Goal: Navigation & Orientation: Find specific page/section

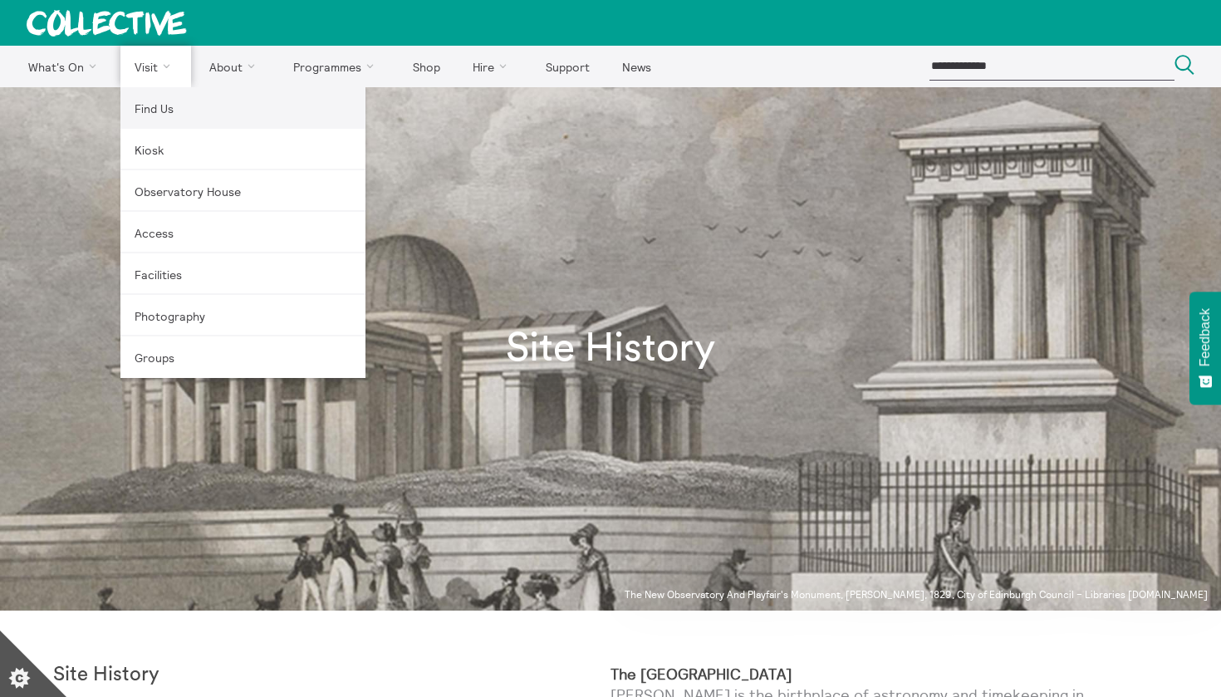
click at [156, 111] on link "Find Us" at bounding box center [242, 108] width 245 height 42
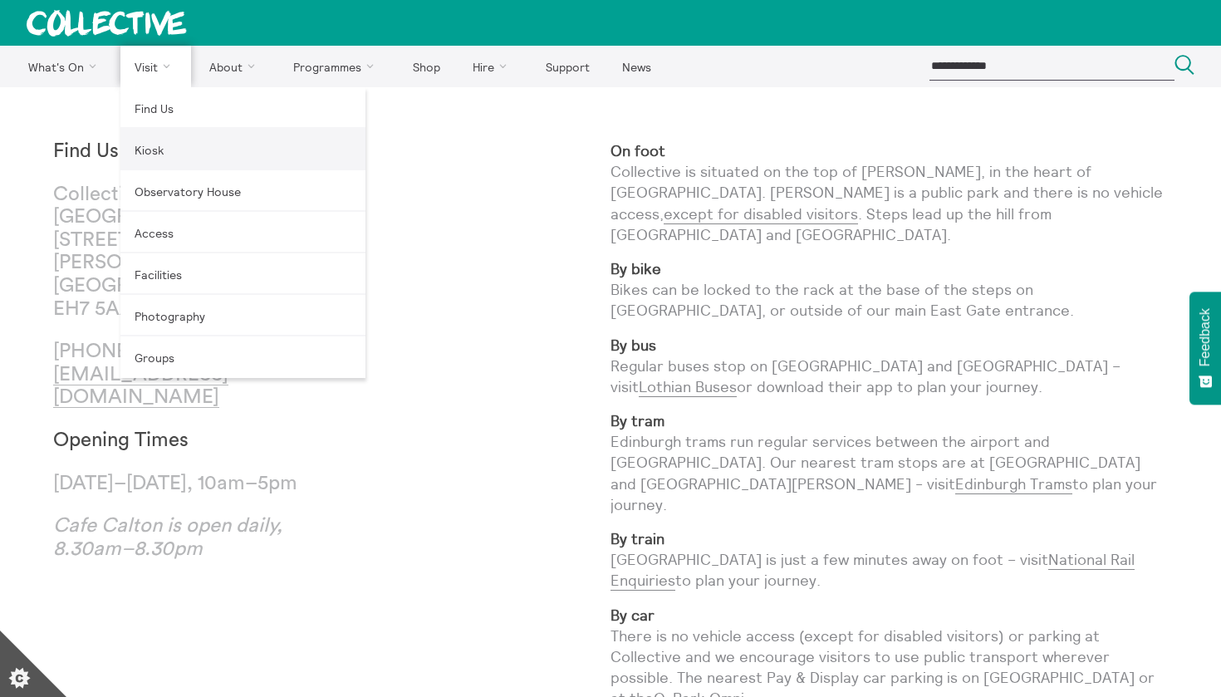
click at [156, 146] on link "Kiosk" at bounding box center [242, 150] width 245 height 42
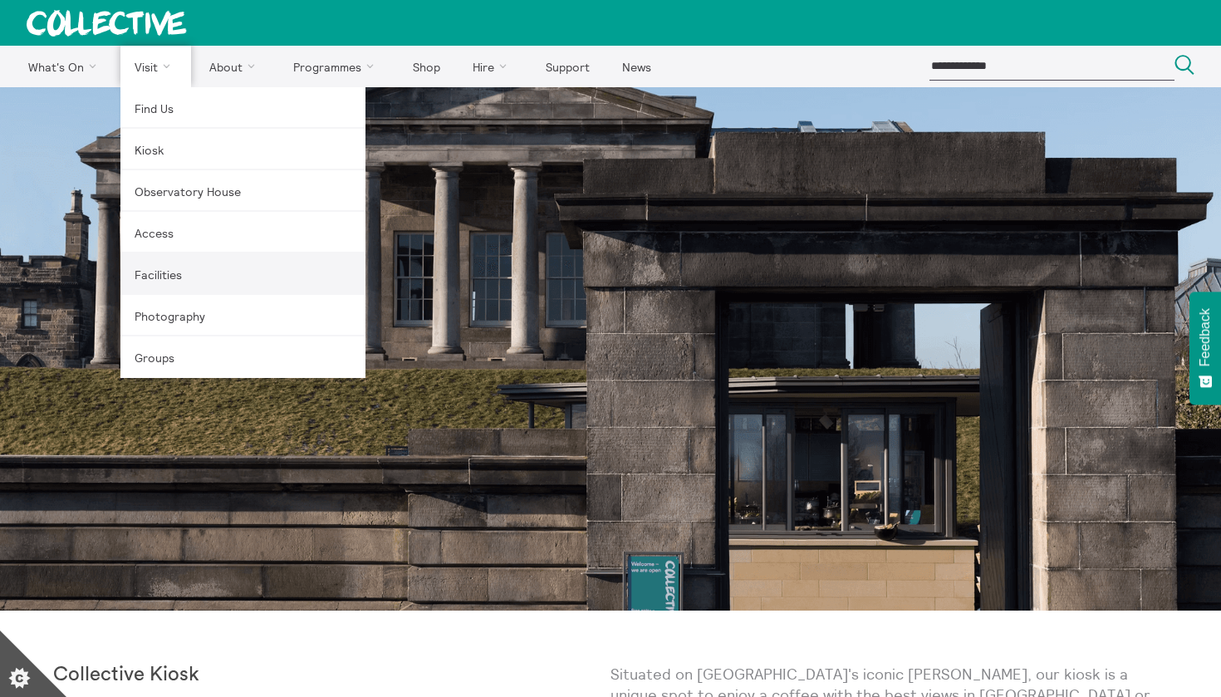
click at [150, 275] on link "Facilities" at bounding box center [242, 274] width 245 height 42
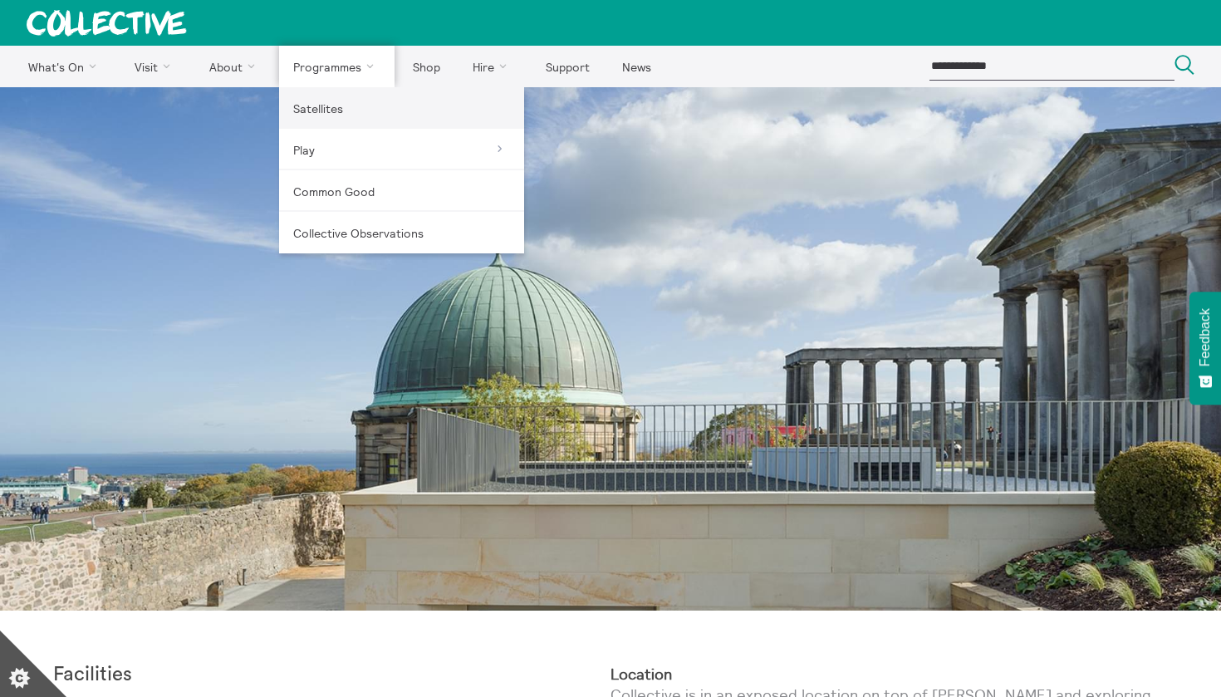
click at [328, 119] on link "Satellites" at bounding box center [401, 108] width 245 height 42
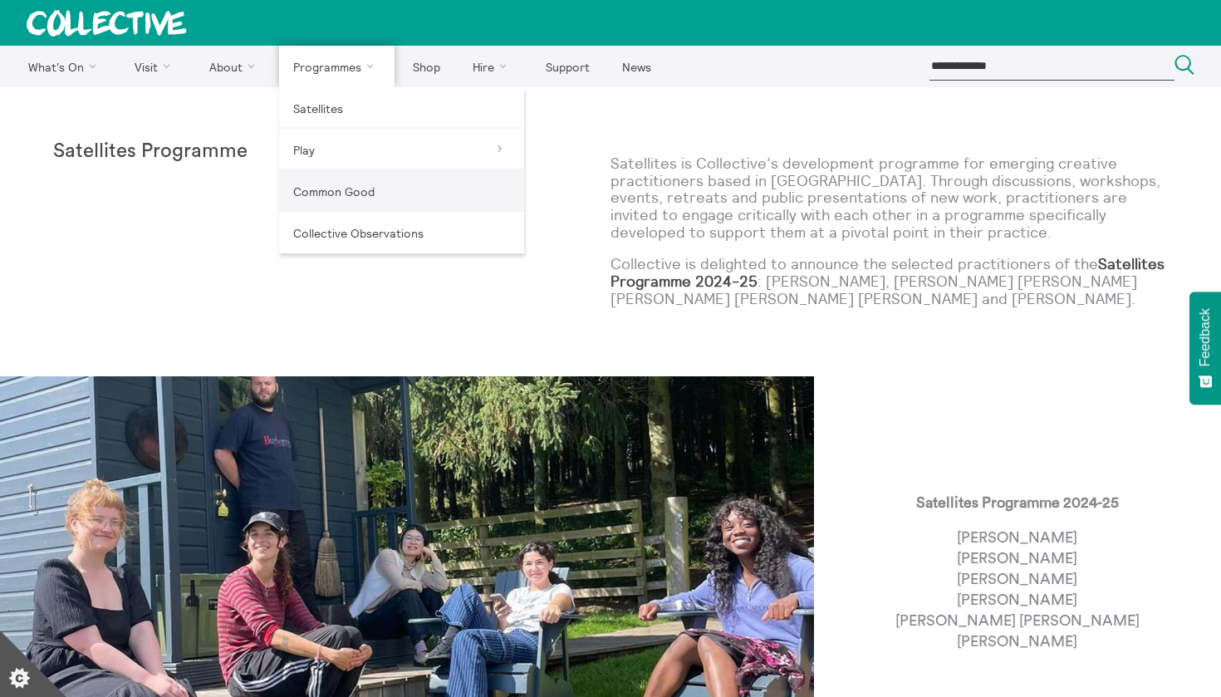
click at [316, 198] on link "Common Good" at bounding box center [401, 191] width 245 height 42
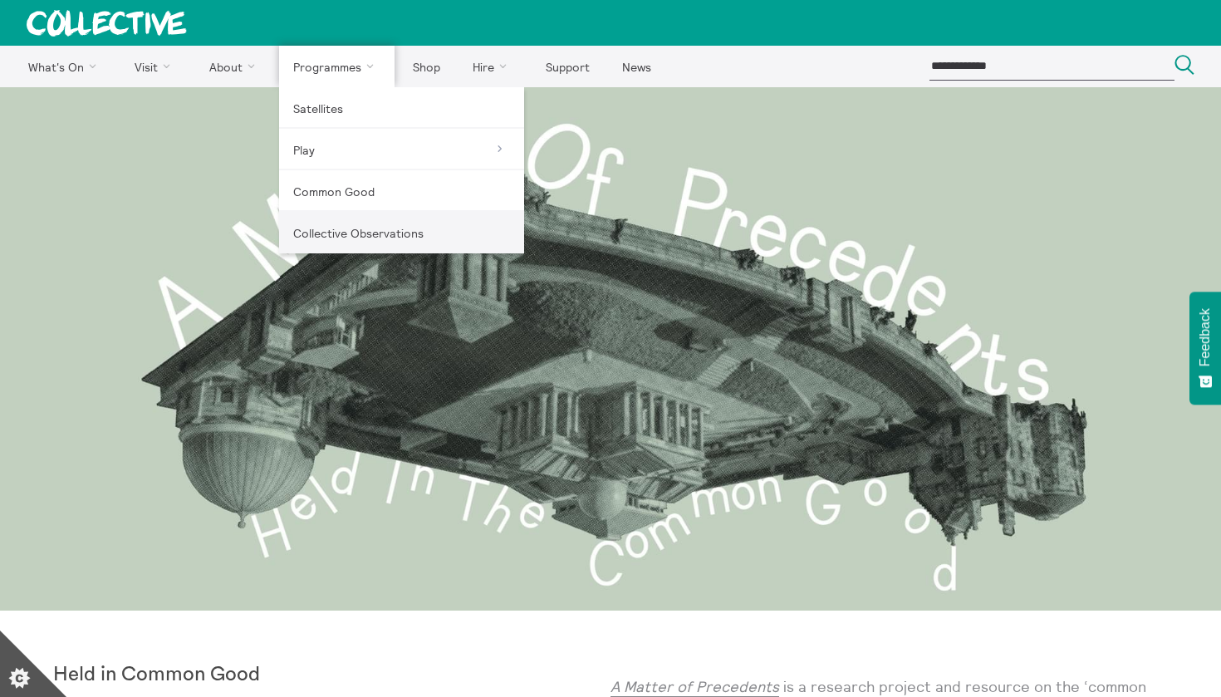
click at [339, 238] on link "Collective Observations" at bounding box center [401, 233] width 245 height 42
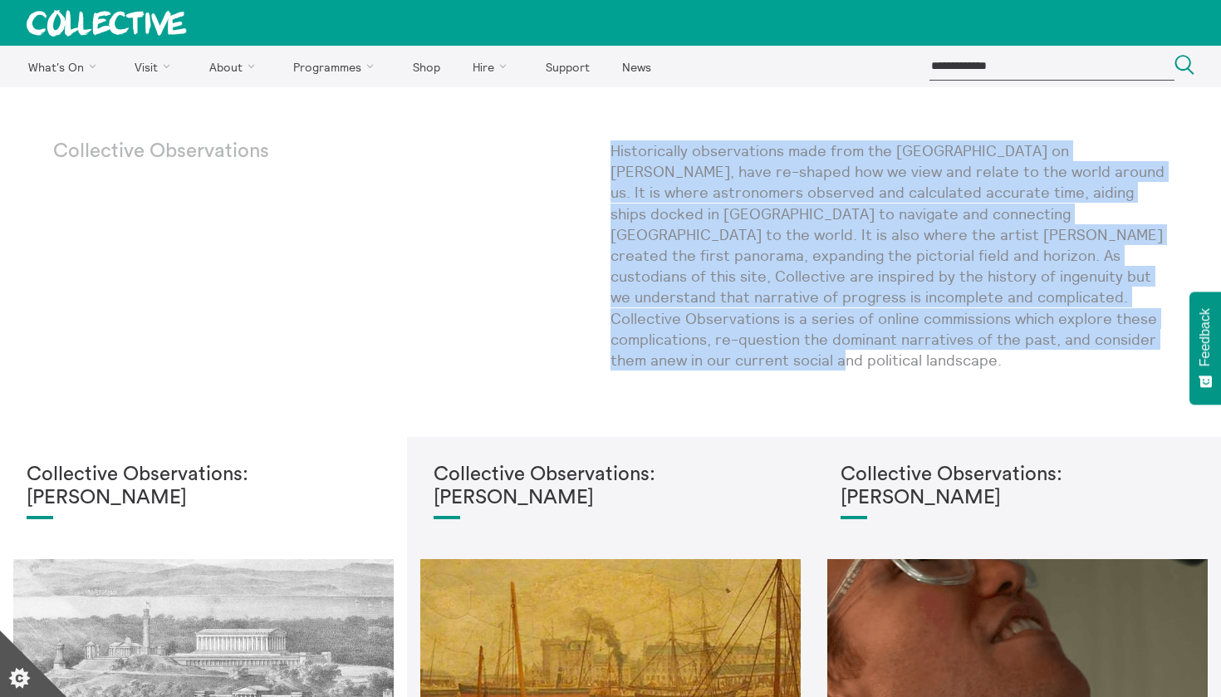
drag, startPoint x: 613, startPoint y: 146, endPoint x: 1098, endPoint y: 334, distance: 520.2
click at [1098, 334] on p "Historically observations made from the [GEOGRAPHIC_DATA] on [PERSON_NAME], hav…" at bounding box center [889, 255] width 557 height 230
copy p "Historically observations made from the [GEOGRAPHIC_DATA] on [PERSON_NAME], hav…"
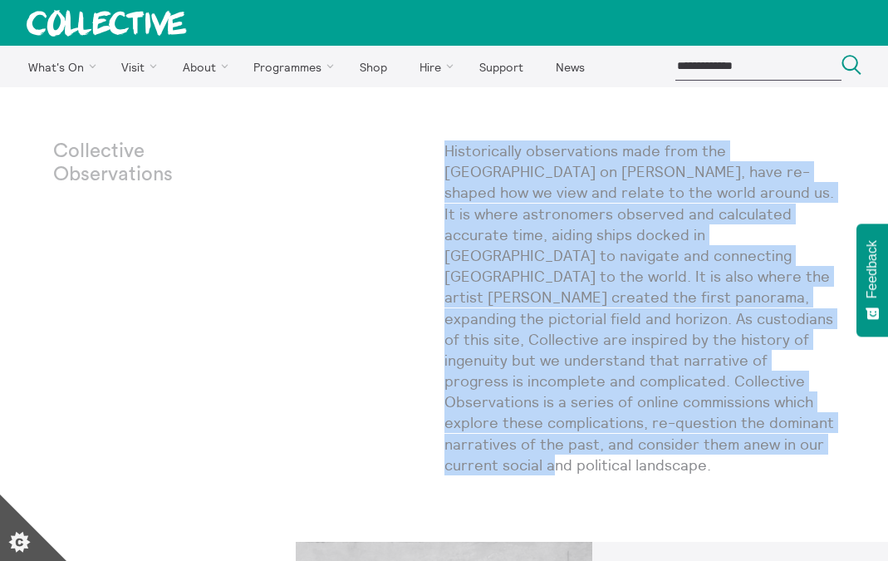
copy p "Historically observations made from the [GEOGRAPHIC_DATA] on [PERSON_NAME], hav…"
click at [29, 503] on icon "Set cookie preferences" at bounding box center [33, 527] width 66 height 66
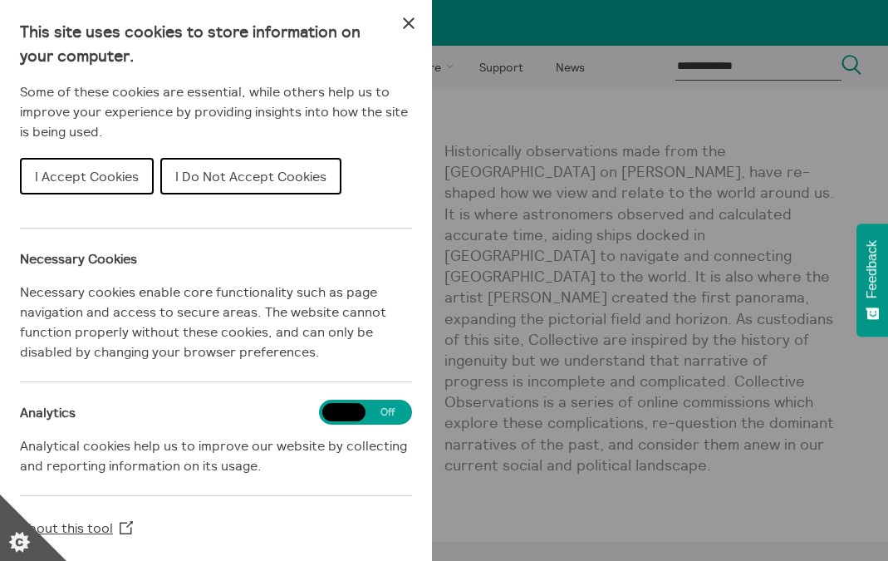
click at [596, 168] on div "Cookie preferences" at bounding box center [444, 280] width 888 height 561
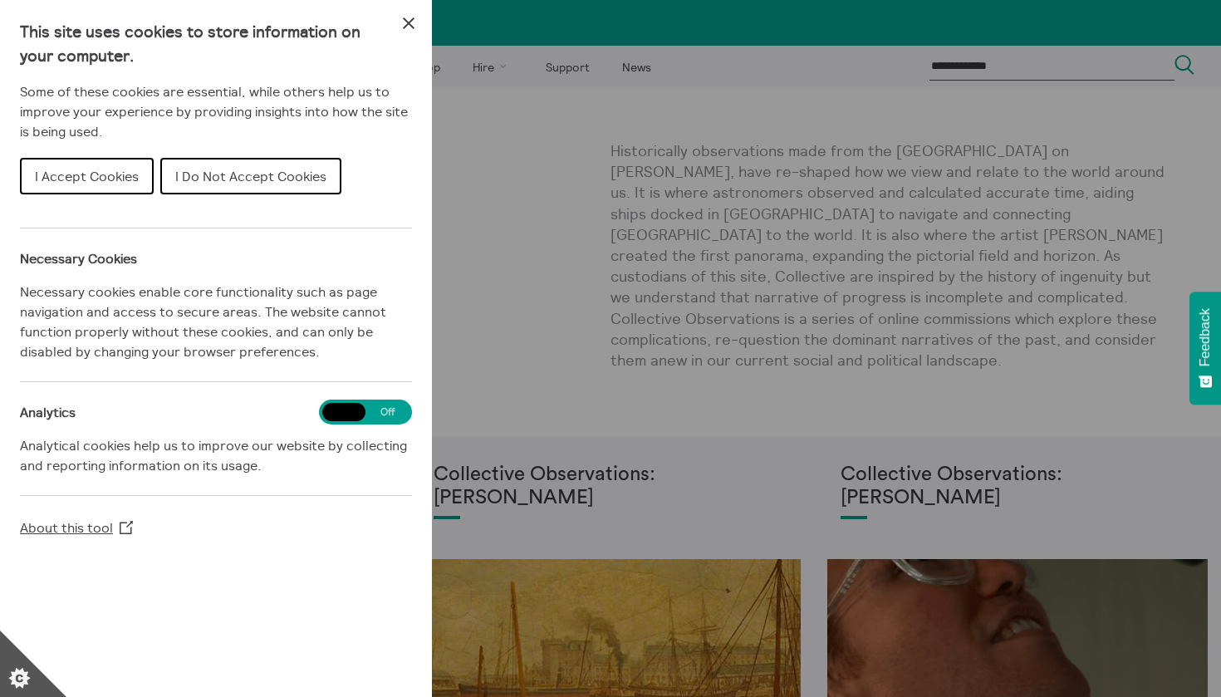
click at [407, 25] on icon "Close Cookie Control" at bounding box center [409, 23] width 12 height 12
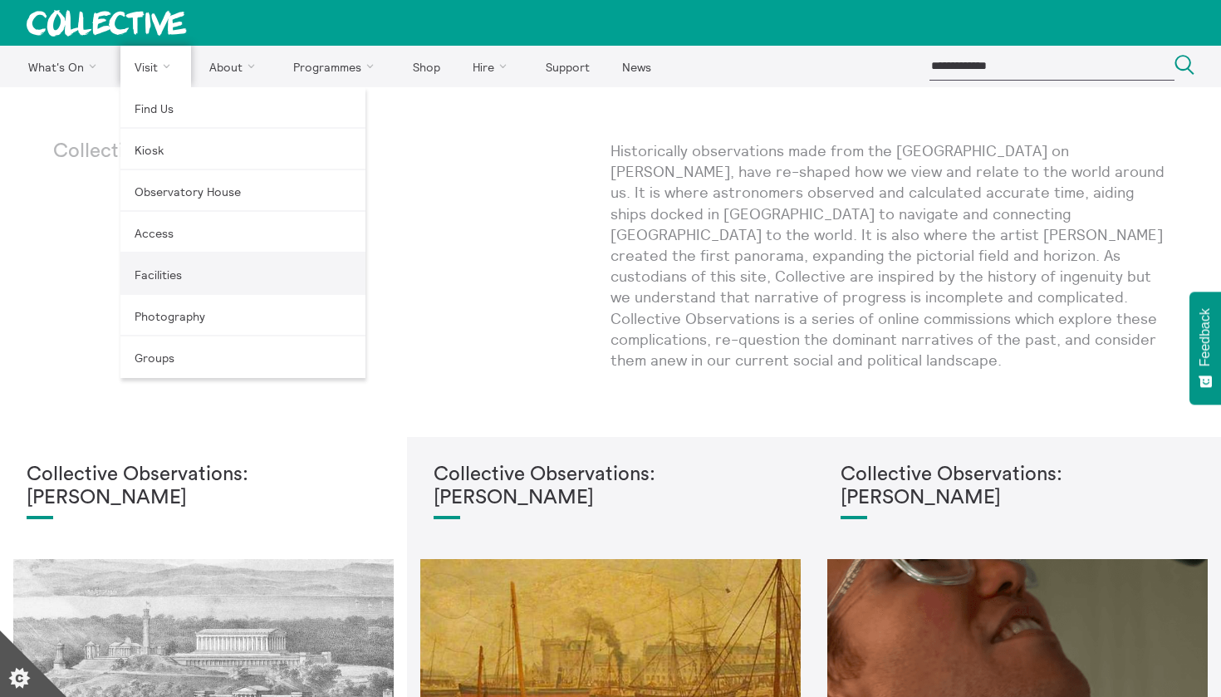
click at [174, 274] on link "Facilities" at bounding box center [242, 274] width 245 height 42
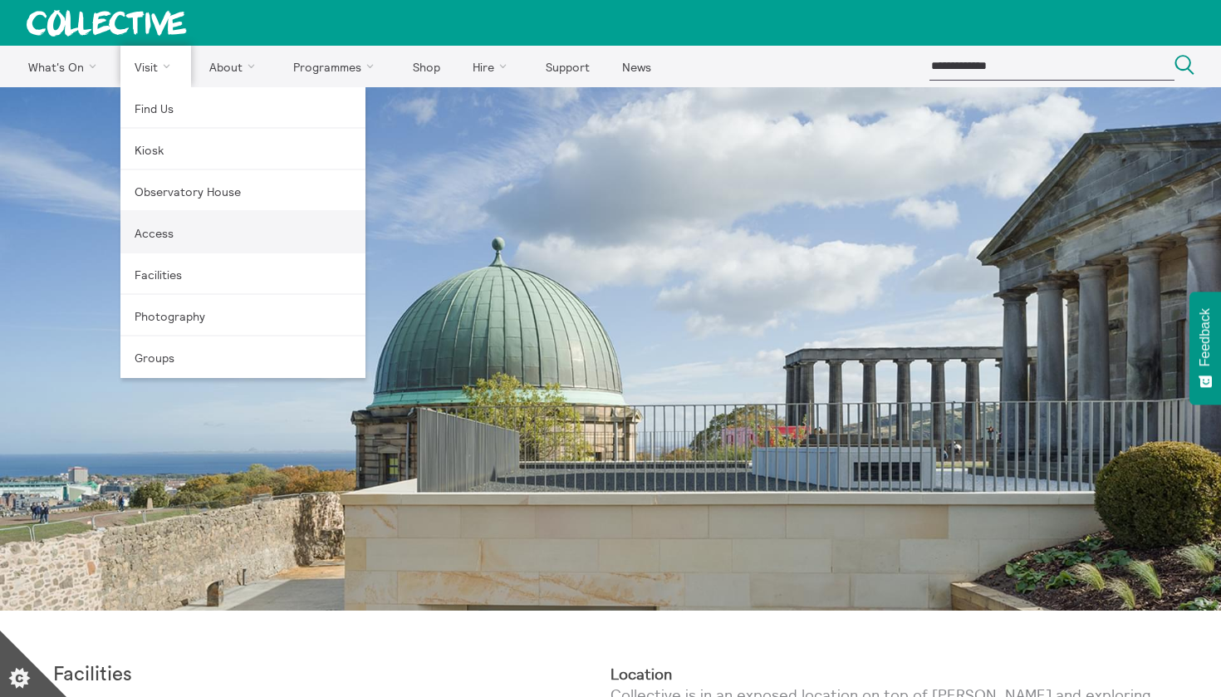
click at [155, 241] on link "Access" at bounding box center [242, 233] width 245 height 42
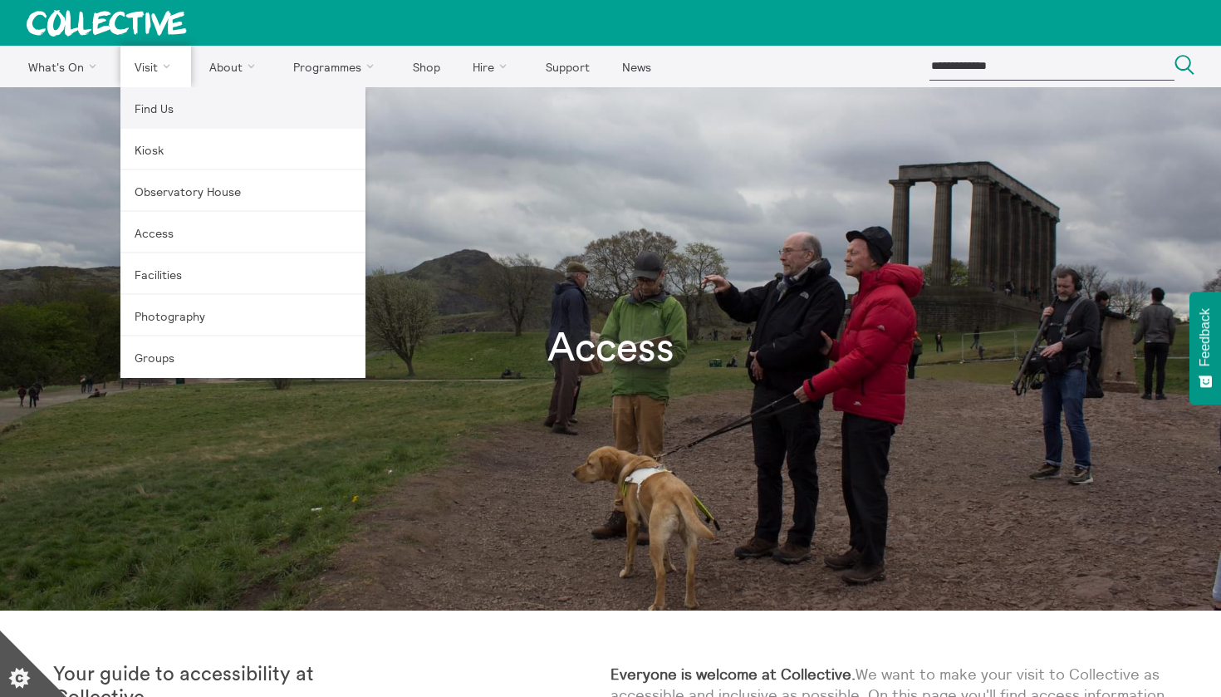
click at [154, 106] on link "Find Us" at bounding box center [242, 108] width 245 height 42
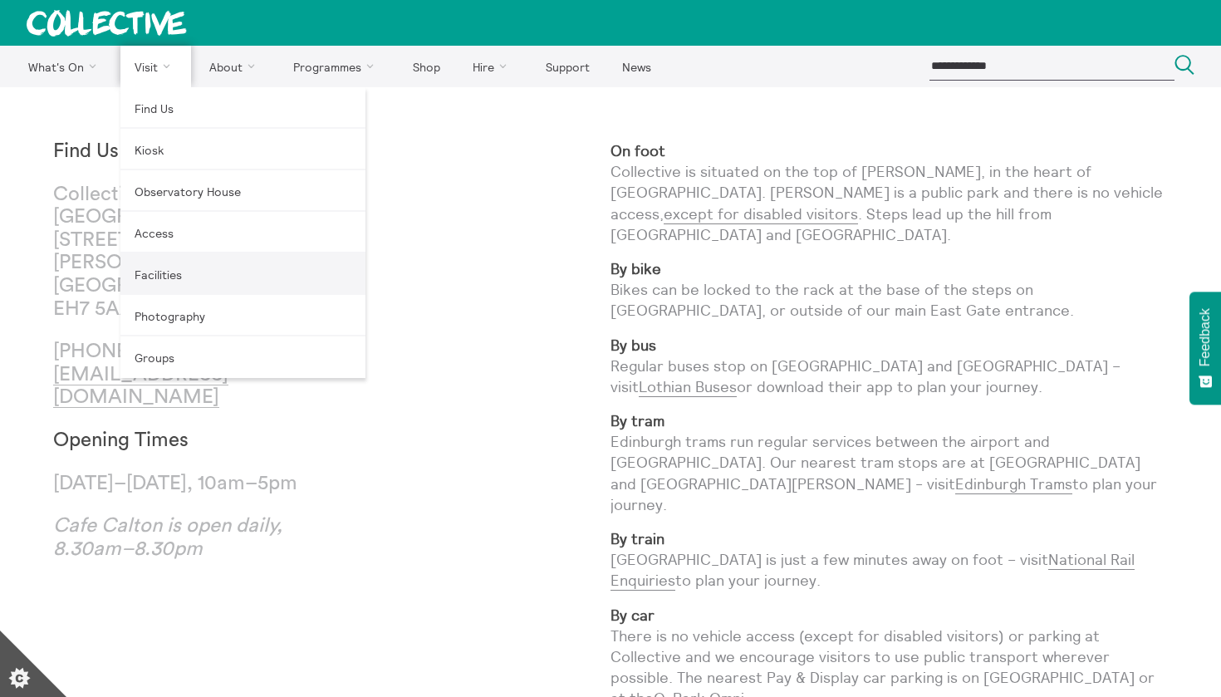
click at [159, 275] on link "Facilities" at bounding box center [242, 274] width 245 height 42
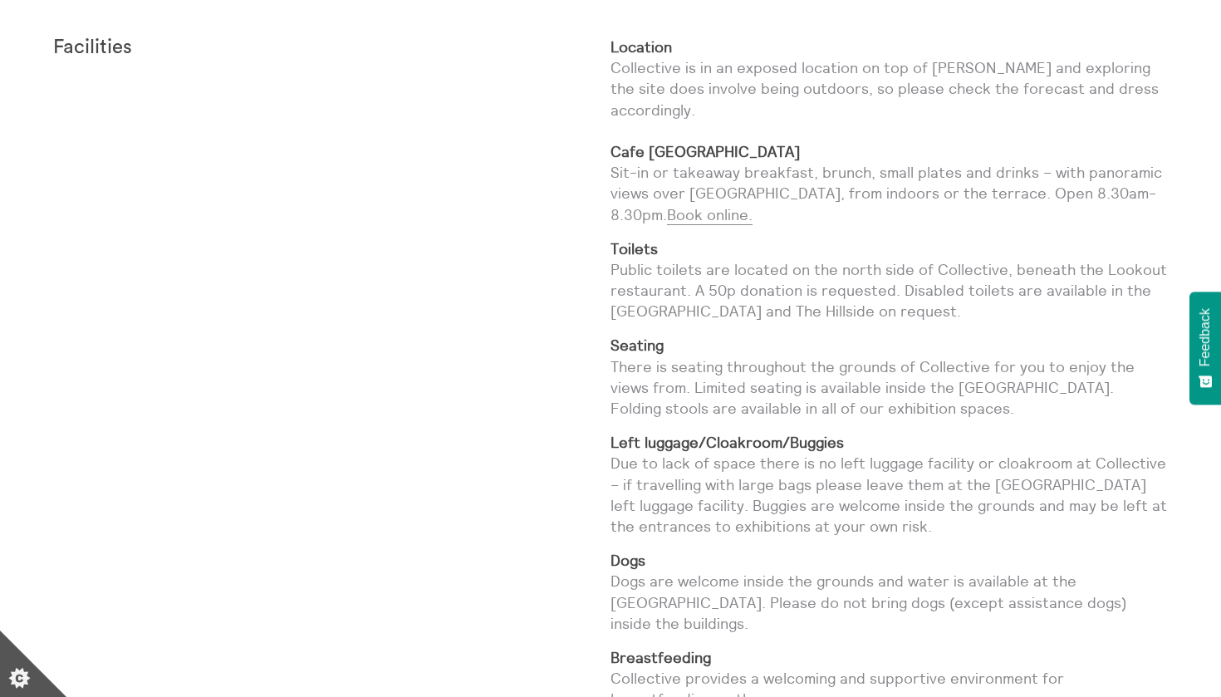
scroll to position [632, 0]
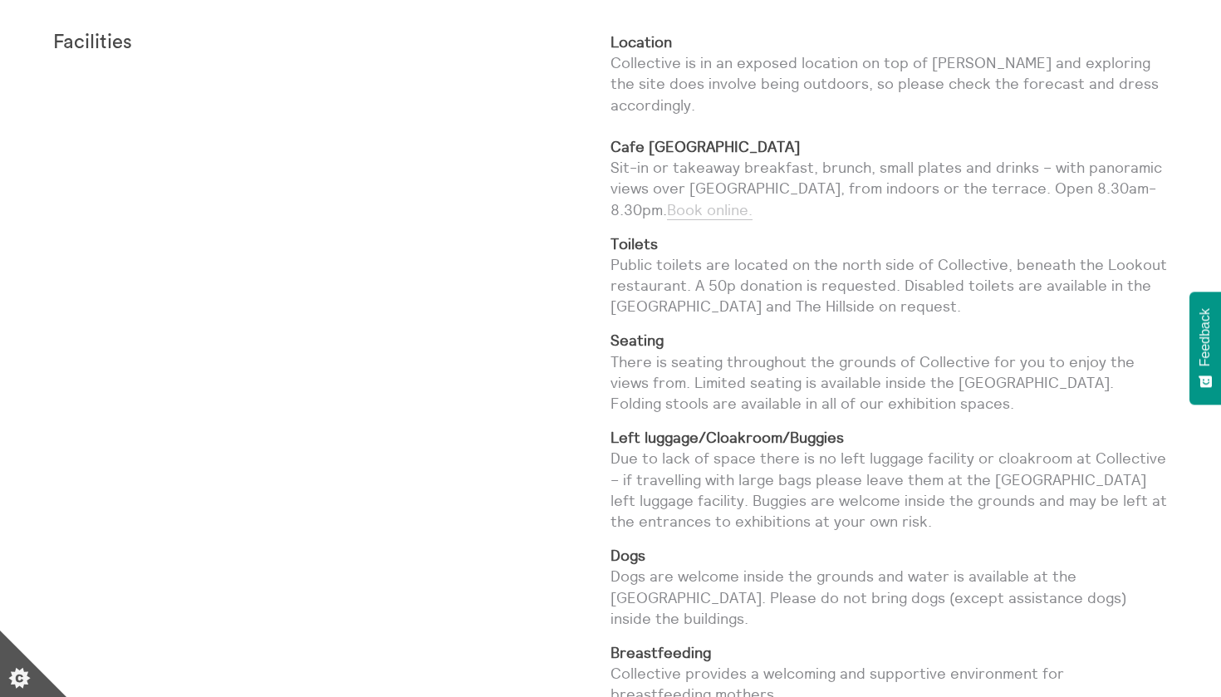
click at [667, 209] on link "Book online." at bounding box center [710, 210] width 86 height 20
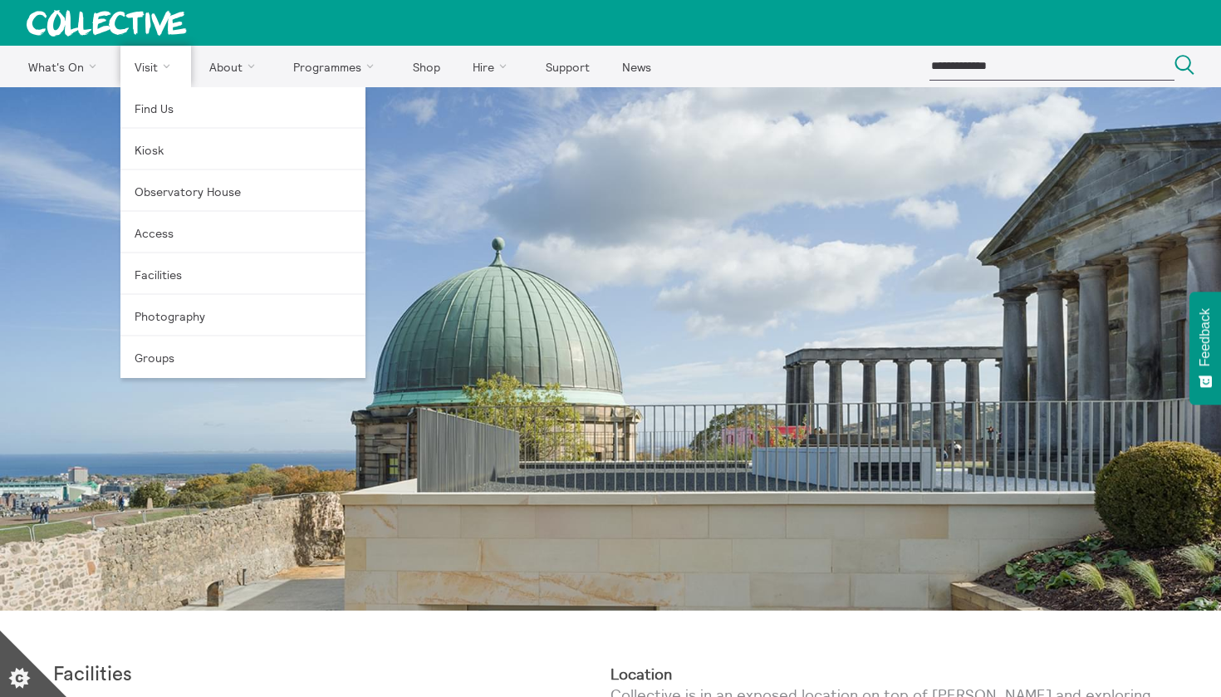
scroll to position [0, 0]
click at [150, 120] on link "Find Us" at bounding box center [242, 108] width 245 height 42
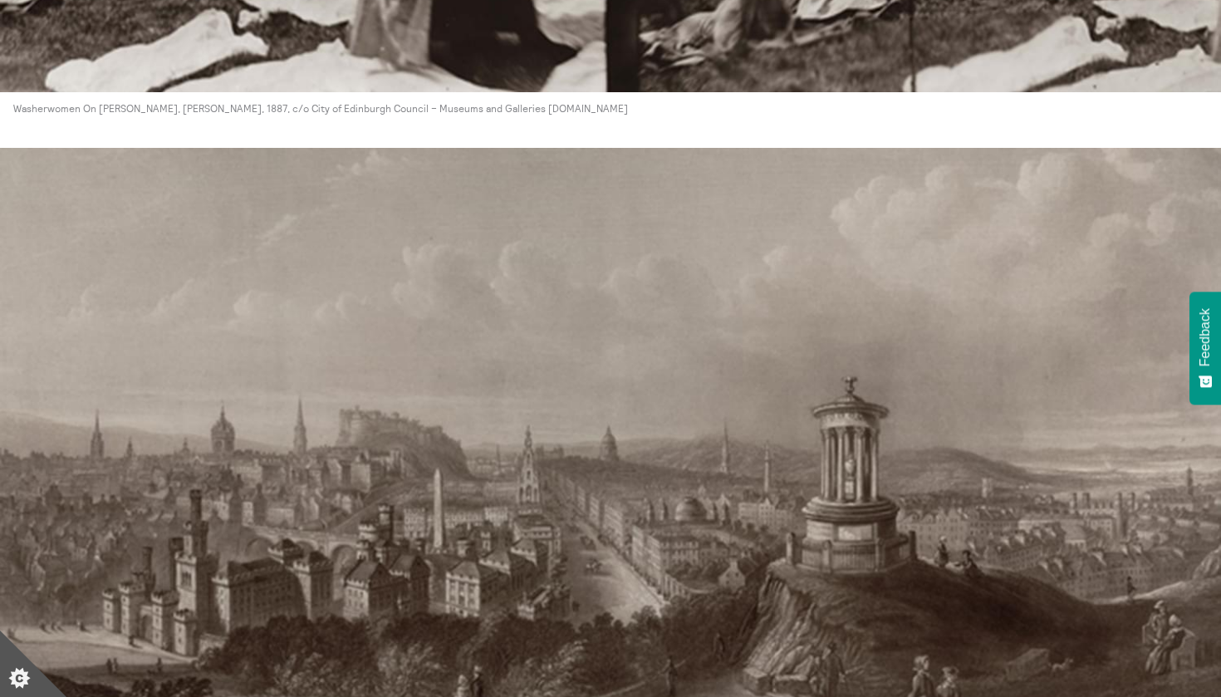
scroll to position [3859, 0]
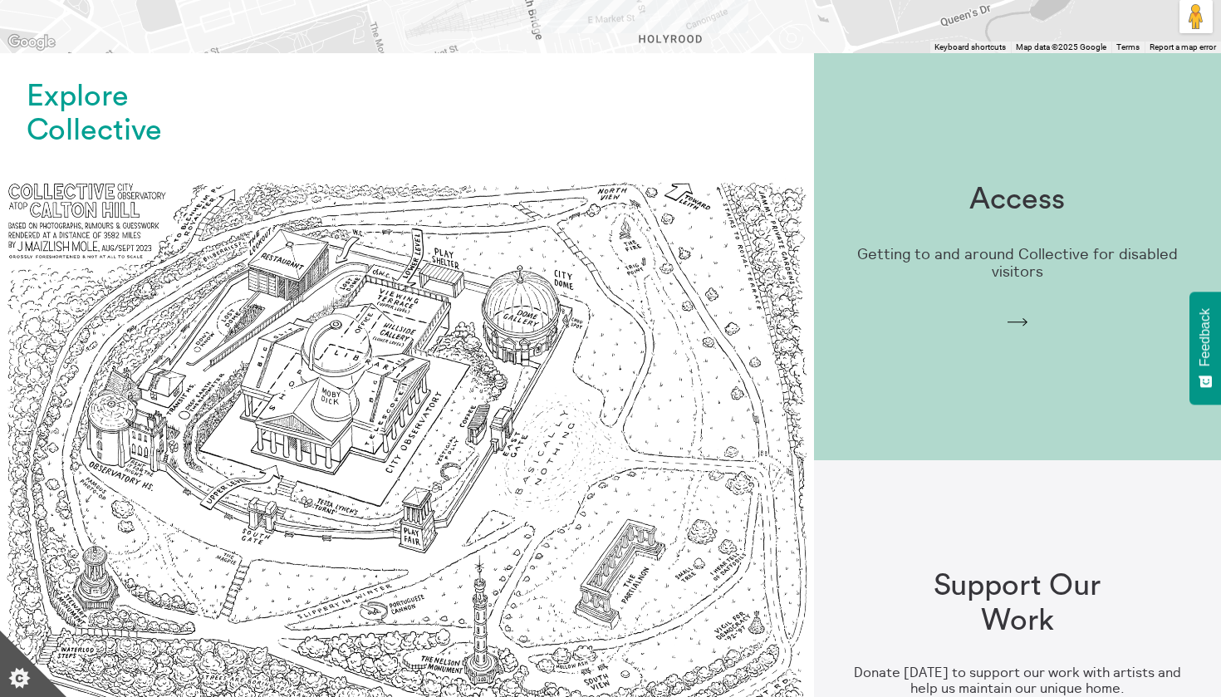
scroll to position [1207, 0]
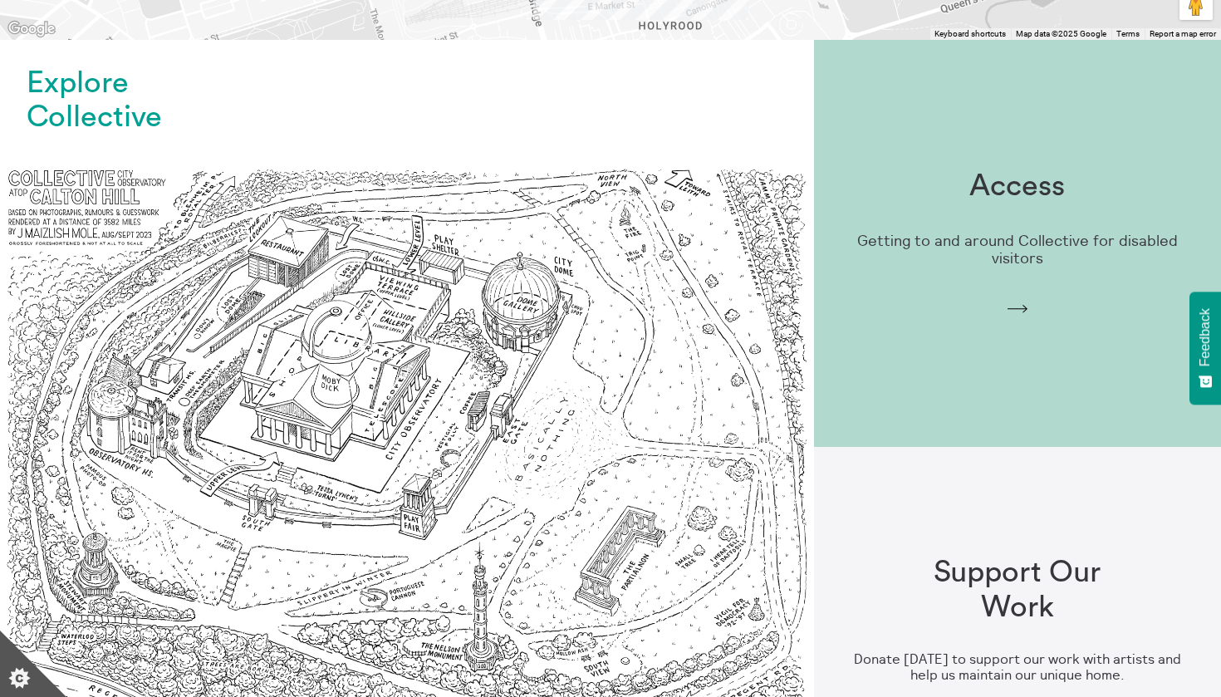
click at [583, 223] on img at bounding box center [407, 447] width 814 height 814
